Goal: Check status: Check status

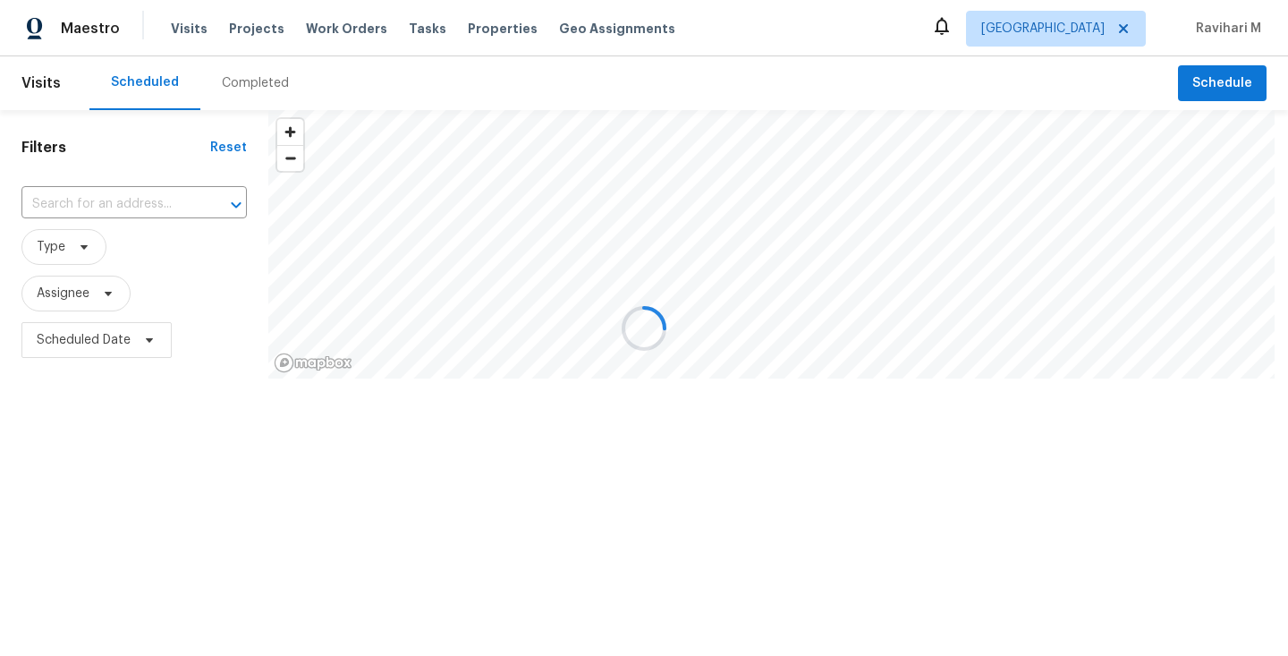
click at [1067, 33] on div at bounding box center [644, 328] width 1288 height 656
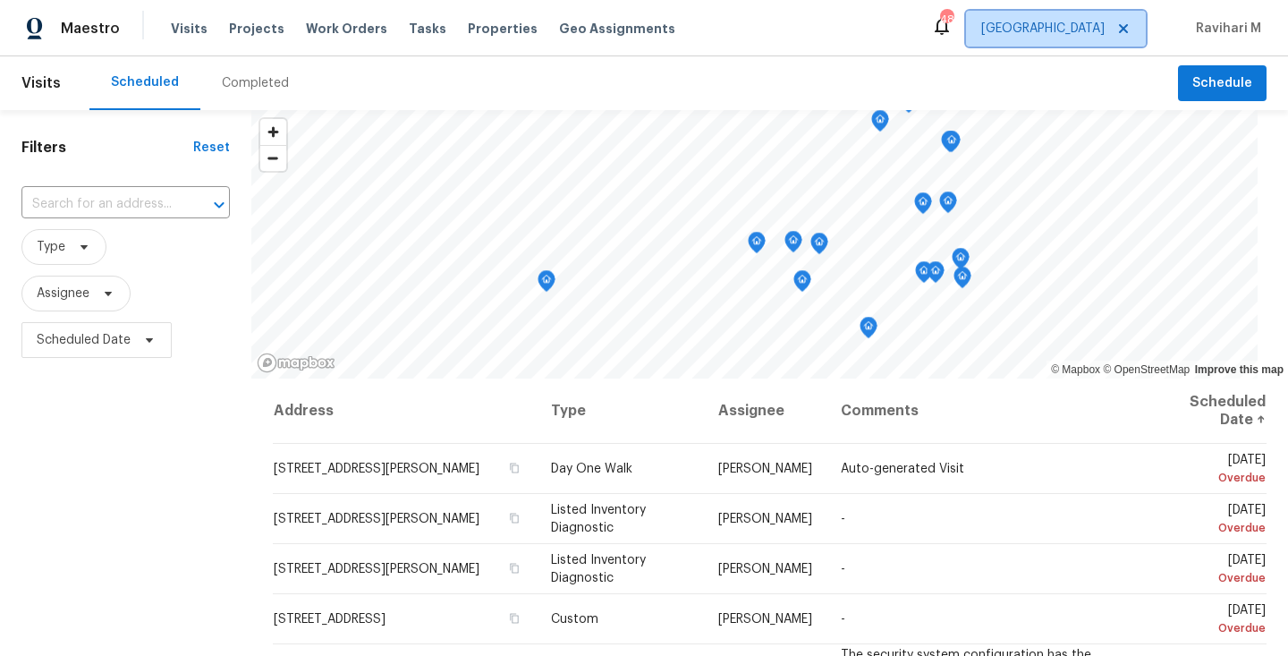
click at [1079, 31] on span "[GEOGRAPHIC_DATA]" at bounding box center [1043, 29] width 123 height 18
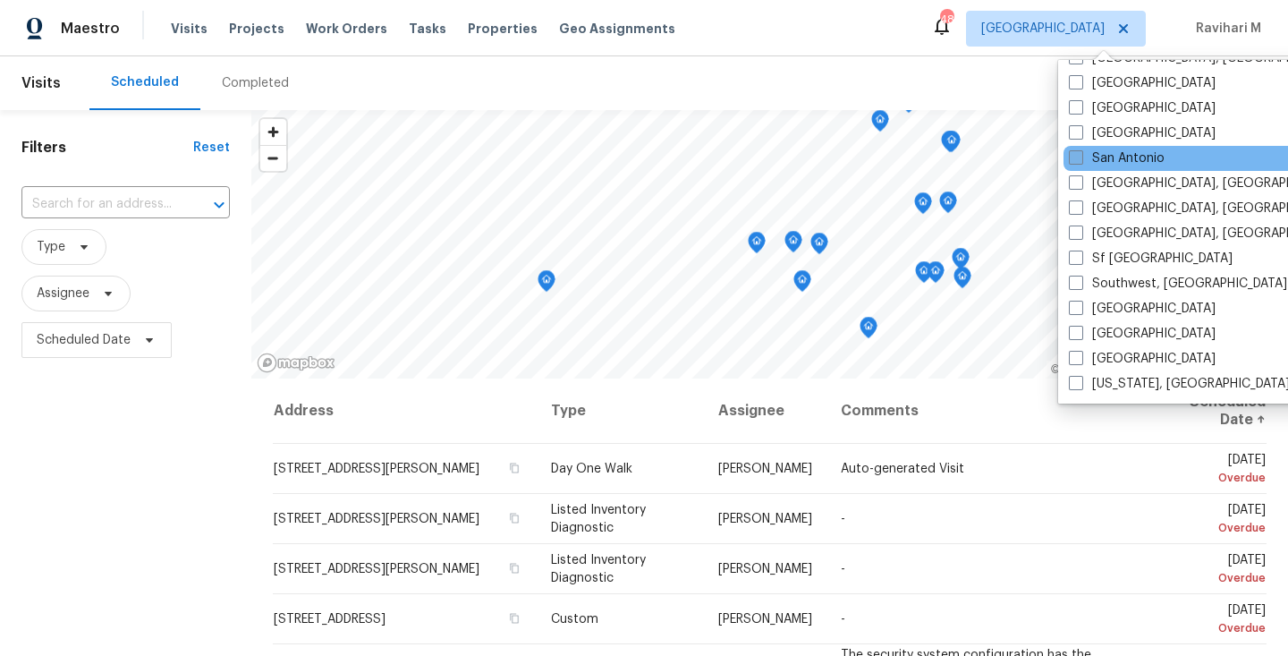
scroll to position [1161, 0]
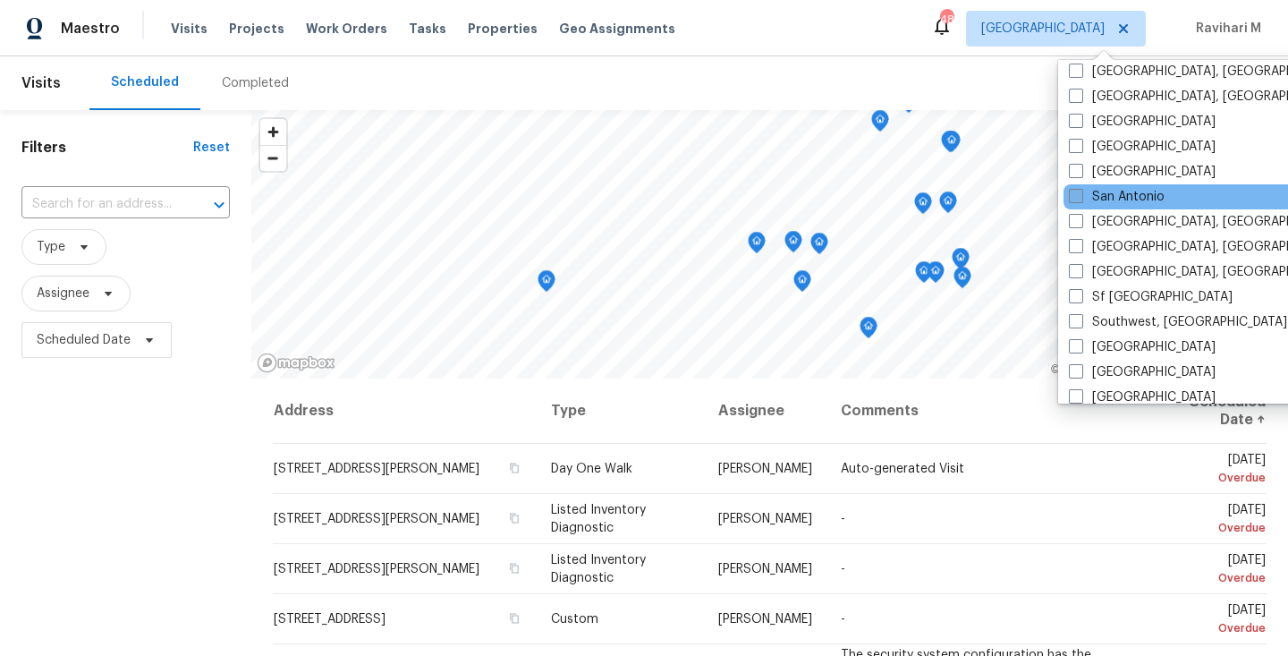
click at [1077, 195] on span at bounding box center [1076, 196] width 14 height 14
click at [1077, 195] on input "San Antonio" at bounding box center [1075, 194] width 12 height 12
checkbox input "true"
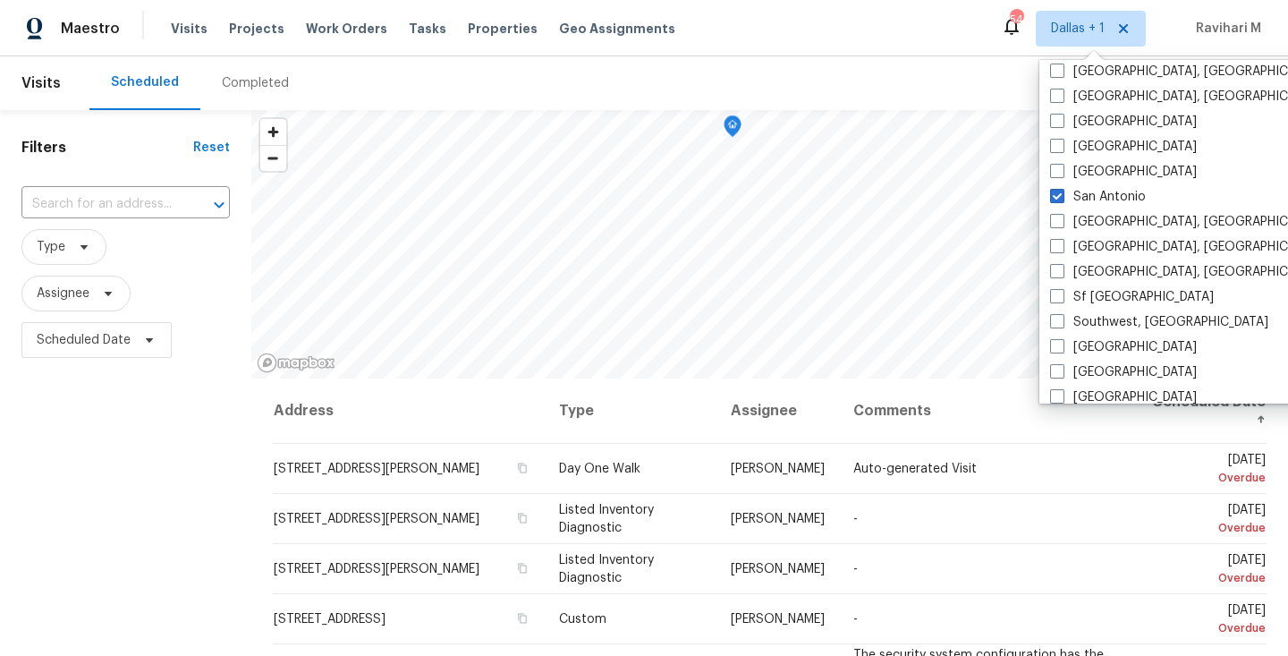
click at [258, 83] on div "Completed" at bounding box center [255, 83] width 67 height 18
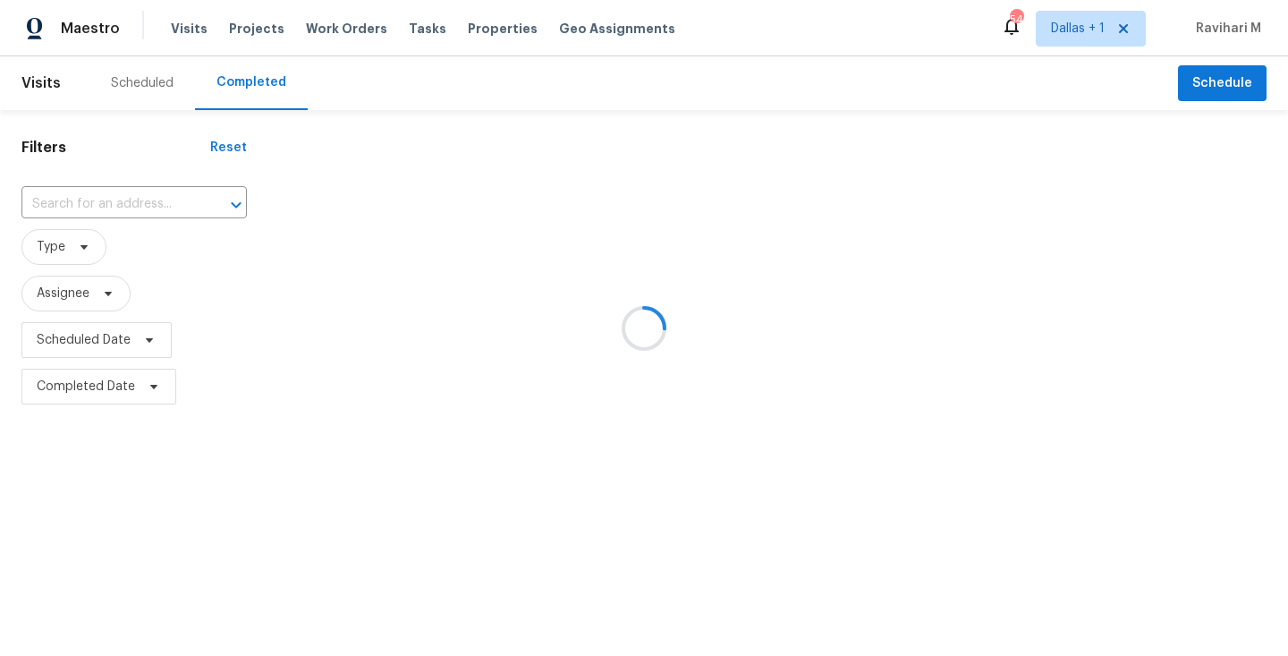
click at [258, 83] on div at bounding box center [644, 328] width 1288 height 656
click at [104, 197] on div at bounding box center [644, 328] width 1288 height 656
click at [99, 204] on div at bounding box center [644, 328] width 1288 height 656
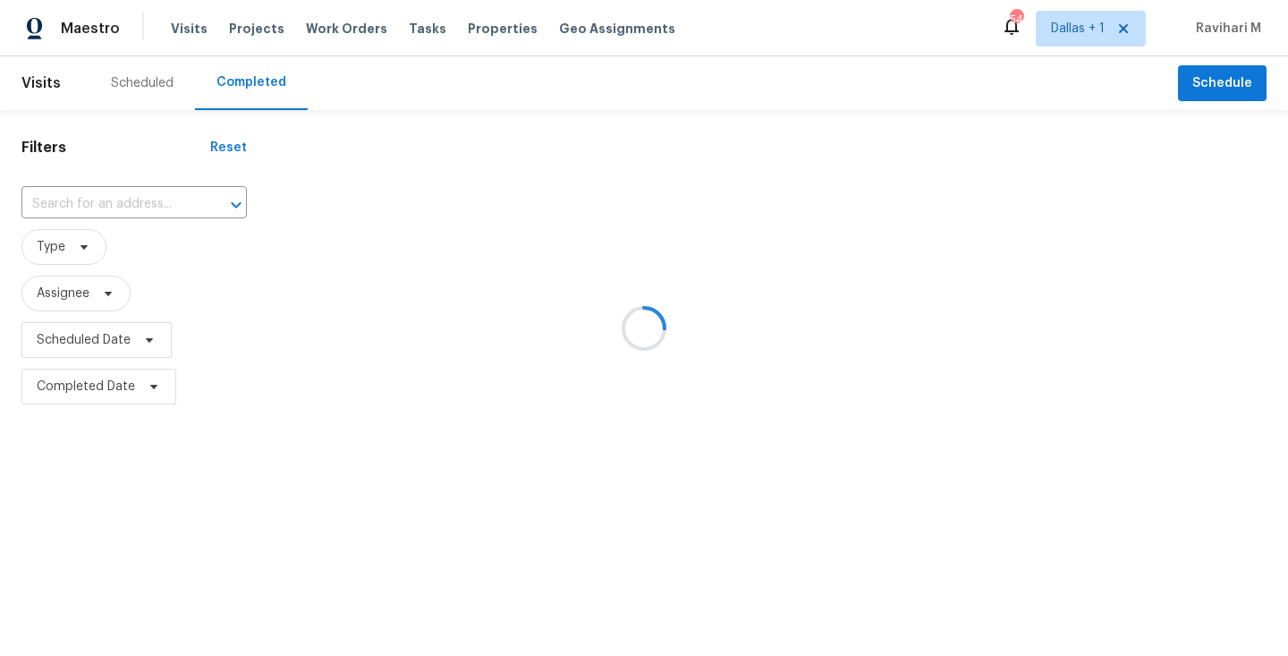
click at [99, 204] on div at bounding box center [644, 328] width 1288 height 656
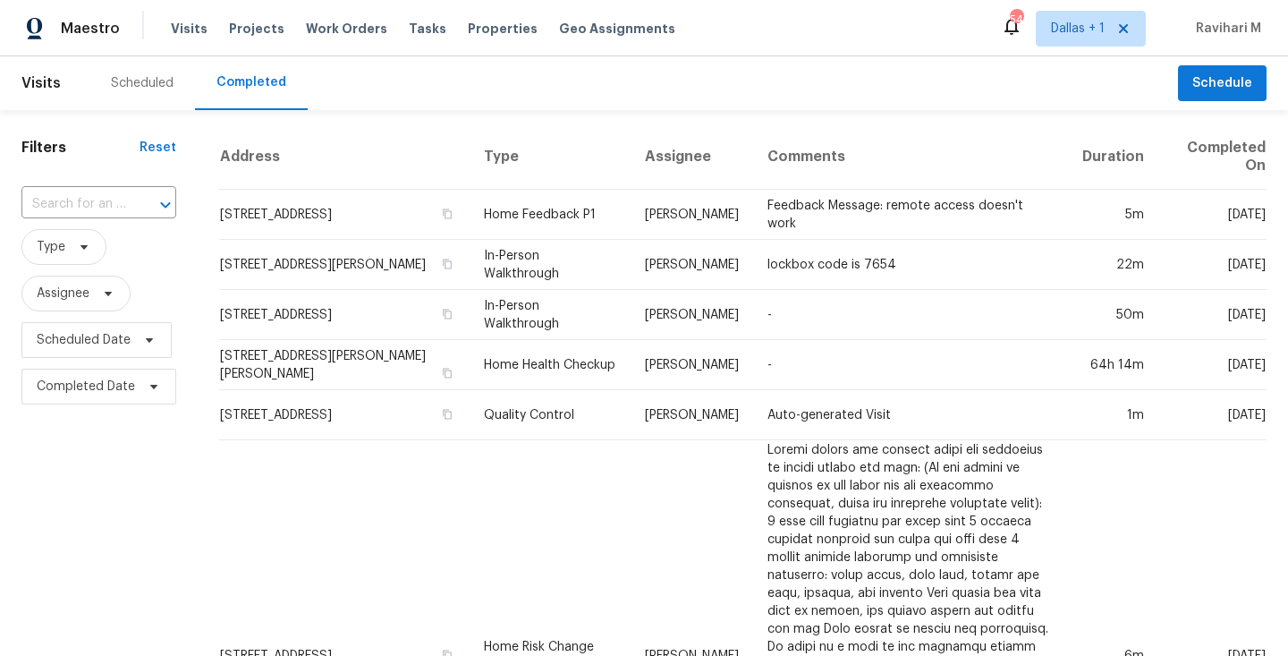
click at [99, 204] on input "text" at bounding box center [73, 205] width 105 height 28
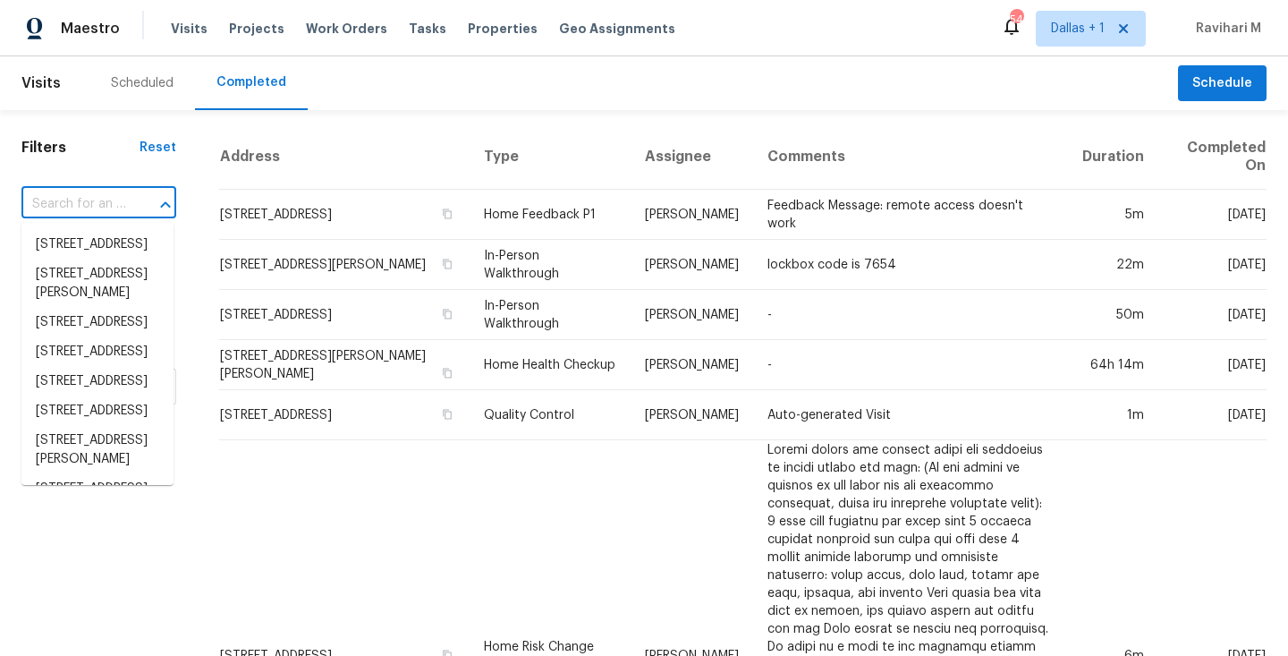
paste input "[STREET_ADDRESS]"
type input "[STREET_ADDRESS]"
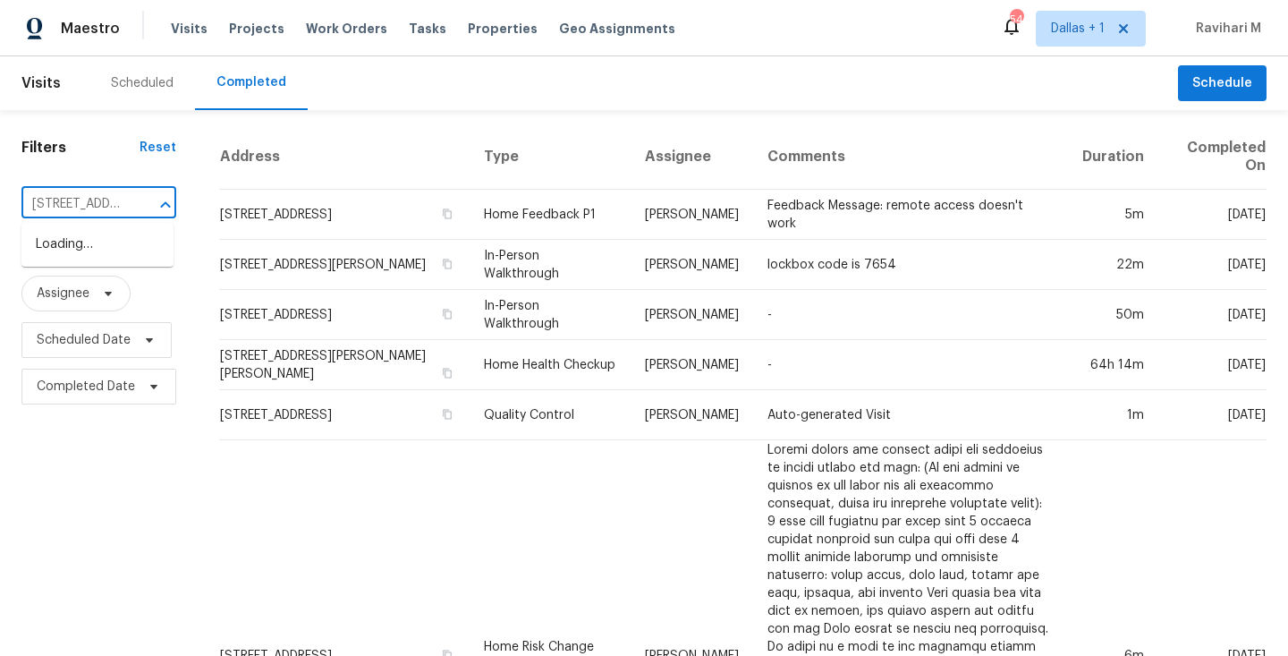
scroll to position [0, 152]
click at [97, 239] on li "[STREET_ADDRESS]" at bounding box center [97, 245] width 152 height 30
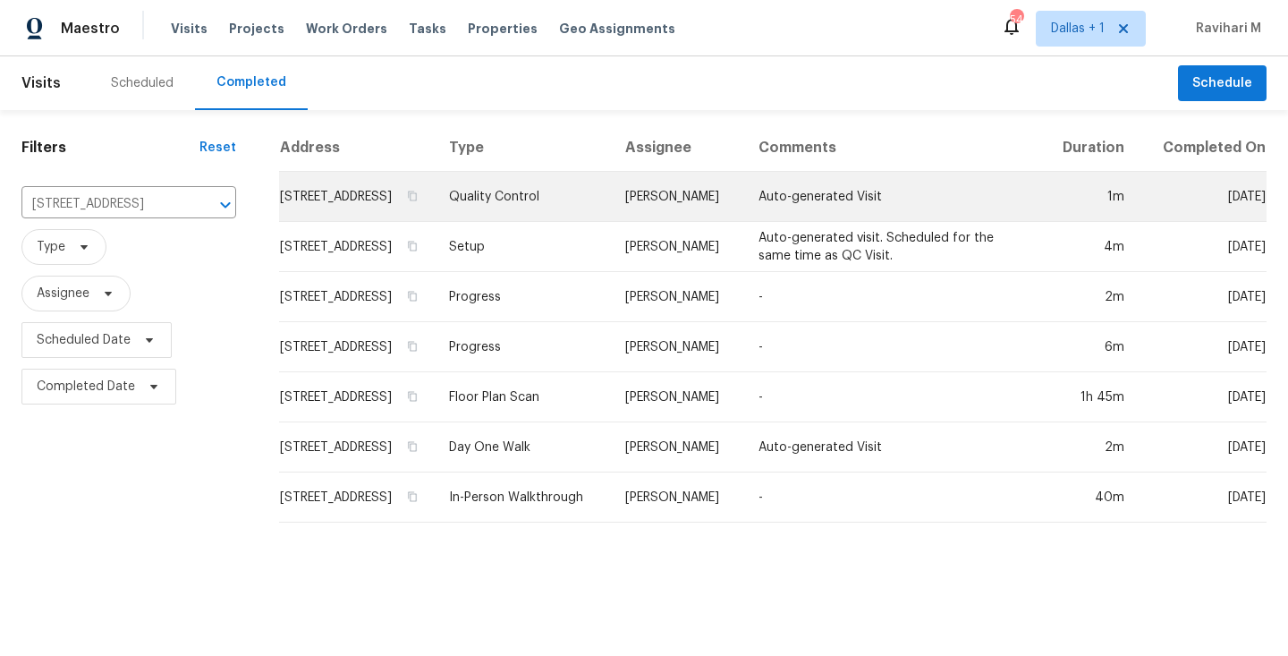
click at [672, 202] on td "[PERSON_NAME]" at bounding box center [677, 197] width 133 height 50
